Goal: Book appointment/travel/reservation

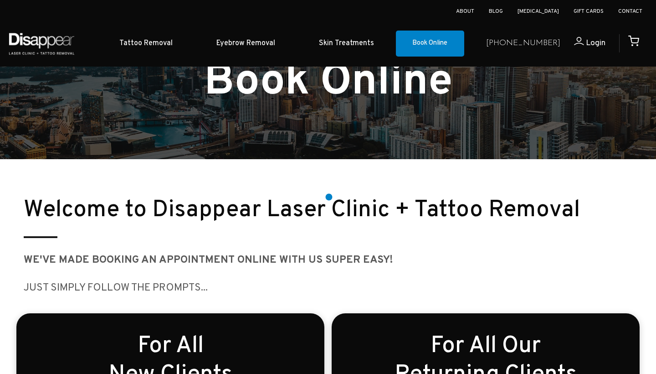
scroll to position [19, 0]
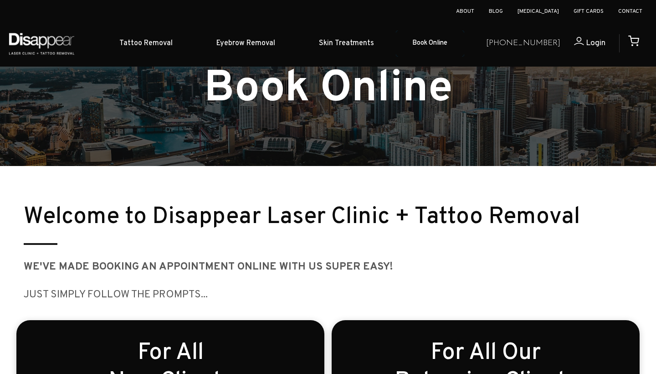
click at [439, 46] on link "Book Online" at bounding box center [430, 44] width 68 height 26
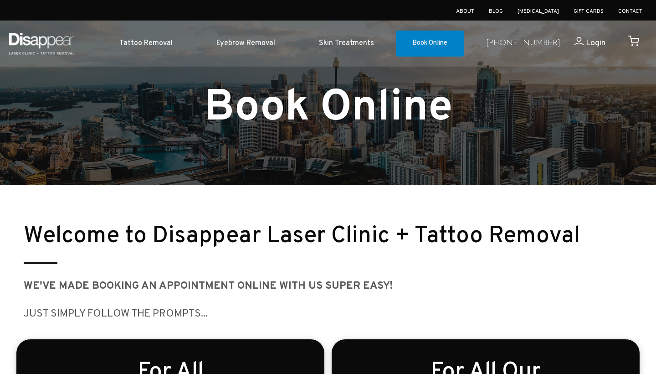
click at [438, 42] on link "Book Online" at bounding box center [430, 44] width 68 height 26
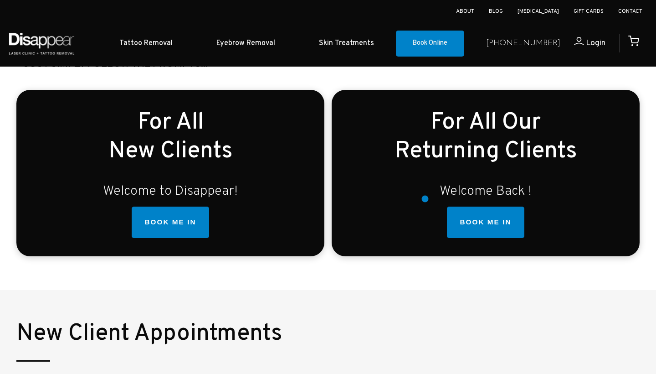
scroll to position [277, 0]
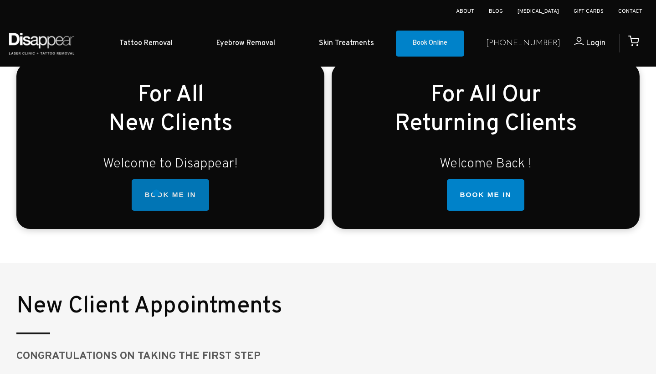
click at [156, 193] on link "BOOK ME IN" at bounding box center [170, 195] width 77 height 32
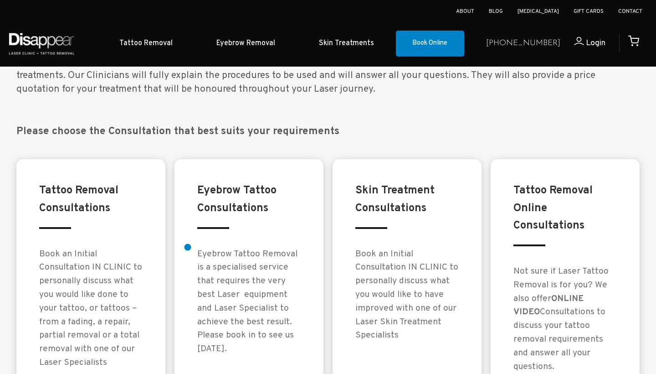
scroll to position [642, 0]
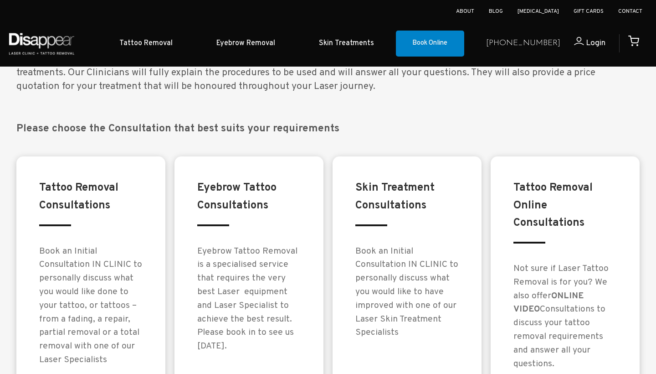
click at [103, 217] on div "Tattoo Removal Consultations Book an Initial Consultation IN CLINIC to personal…" at bounding box center [90, 296] width 149 height 280
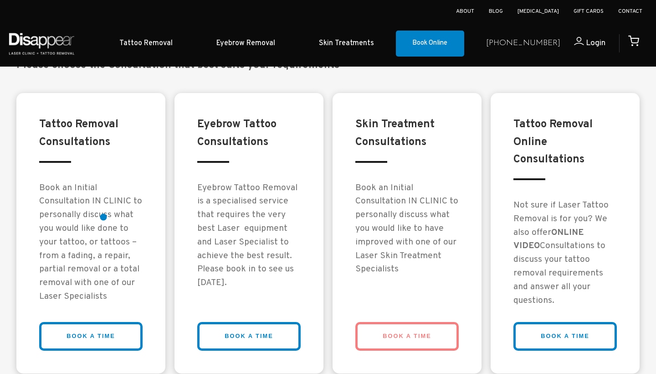
scroll to position [716, 0]
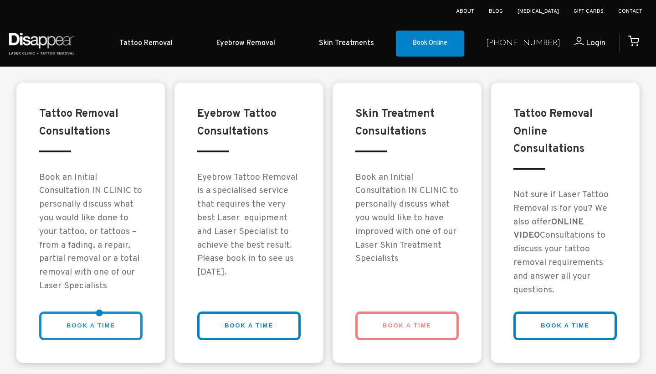
click at [99, 312] on link "BOOK A TIME" at bounding box center [90, 325] width 103 height 29
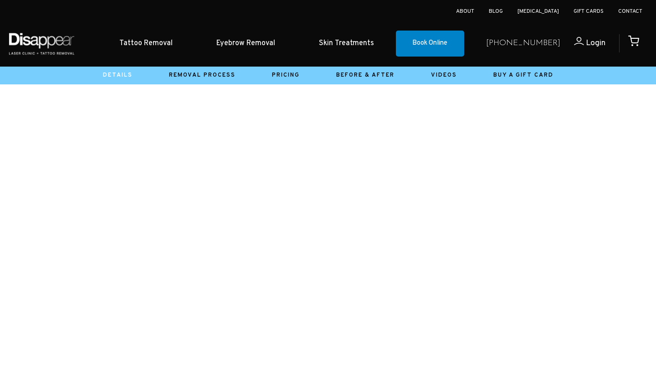
scroll to position [218, 0]
